Goal: Task Accomplishment & Management: Use online tool/utility

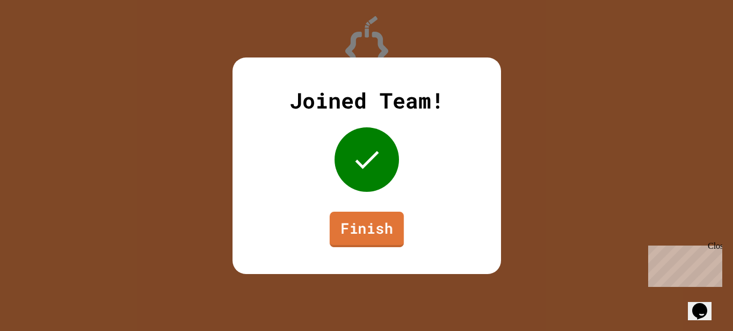
click at [371, 222] on link "Finish" at bounding box center [366, 228] width 74 height 35
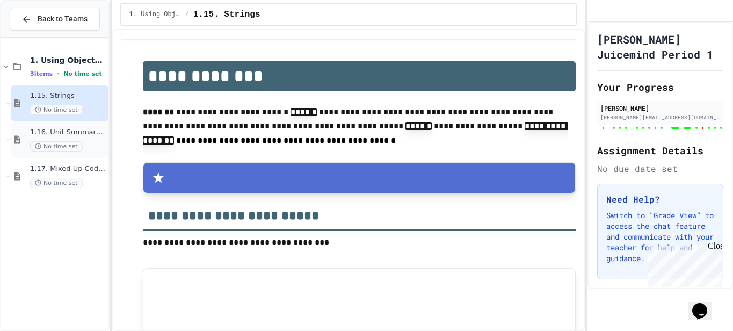
click at [68, 143] on span "No time set" at bounding box center [56, 146] width 53 height 10
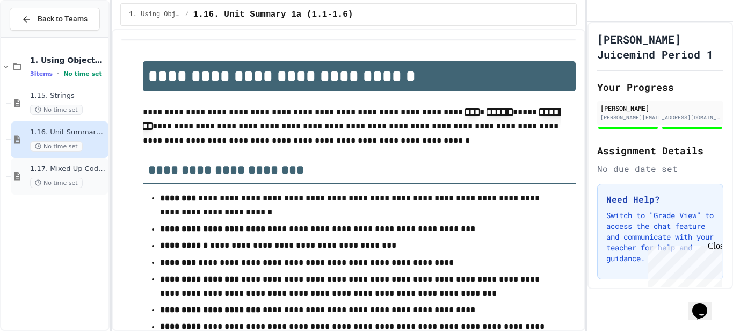
click at [69, 164] on span "1.17. Mixed Up Code Practice 1.1-1.6" at bounding box center [68, 168] width 76 height 9
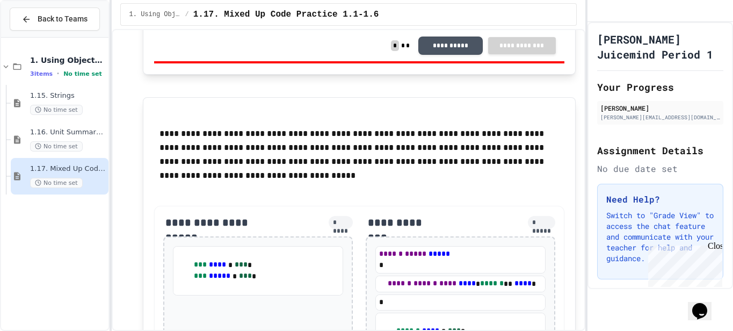
scroll to position [5882, 0]
